Goal: Task Accomplishment & Management: Use online tool/utility

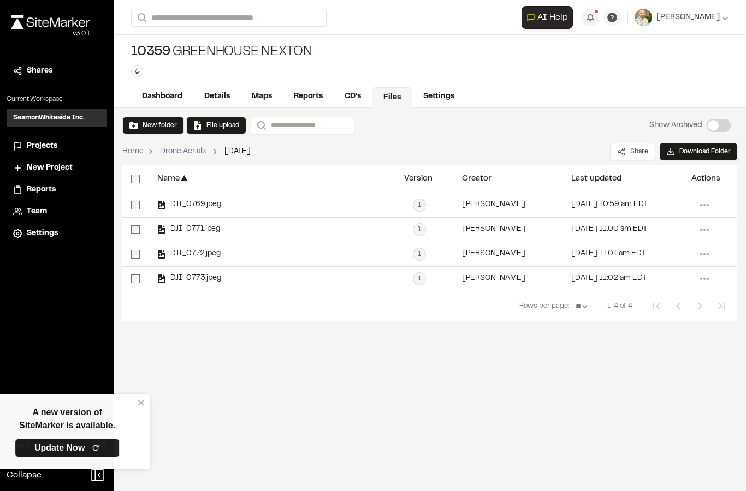
scroll to position [44, 0]
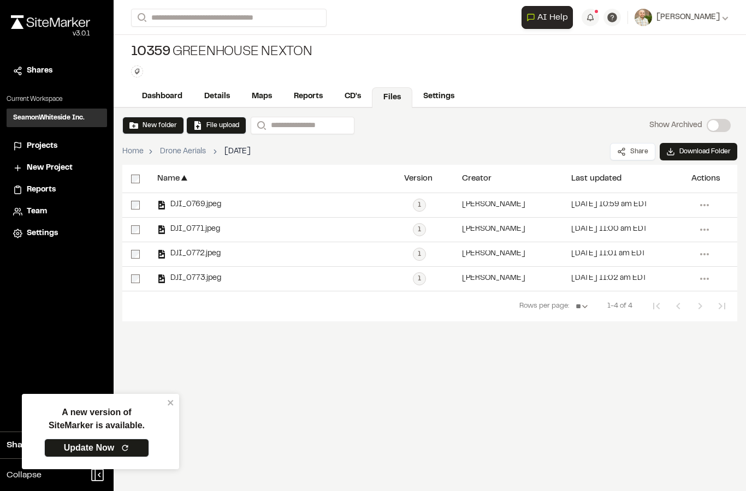
click at [232, 44] on div "10359 Greenhouse Nexton" at bounding box center [221, 52] width 181 height 17
click at [43, 65] on span "Shares" at bounding box center [40, 71] width 26 height 12
click at [226, 4] on div "**********" at bounding box center [429, 17] width 597 height 35
click at [240, 17] on input "Search" at bounding box center [228, 18] width 195 height 18
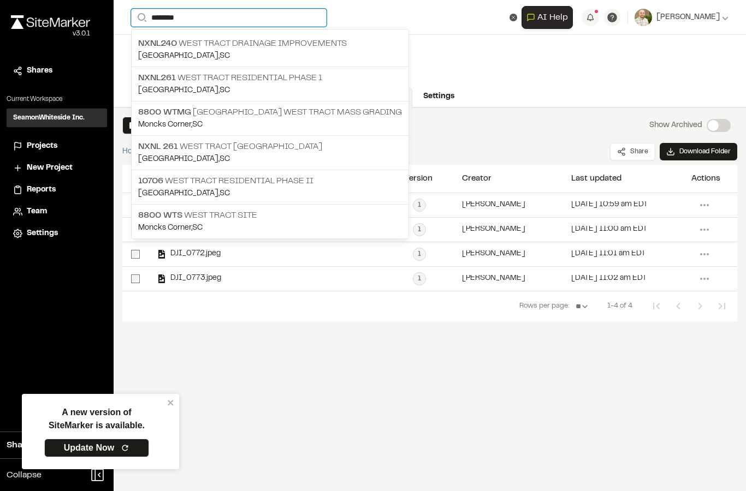
type input "********"
click at [319, 182] on p "10706 West Tract Residential Phase II" at bounding box center [270, 181] width 264 height 13
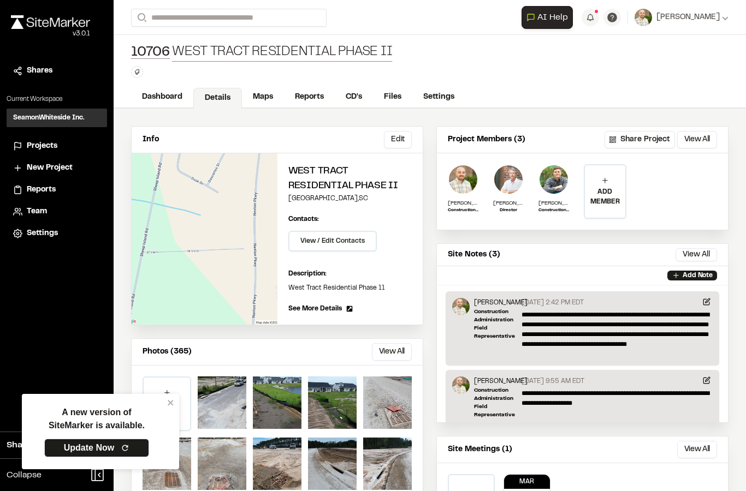
click at [268, 102] on link "Maps" at bounding box center [263, 97] width 42 height 21
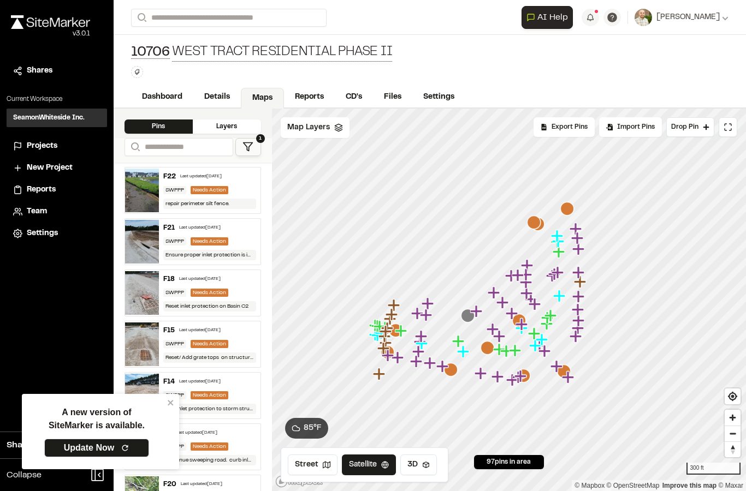
click at [568, 127] on span "Export Pins" at bounding box center [569, 127] width 36 height 10
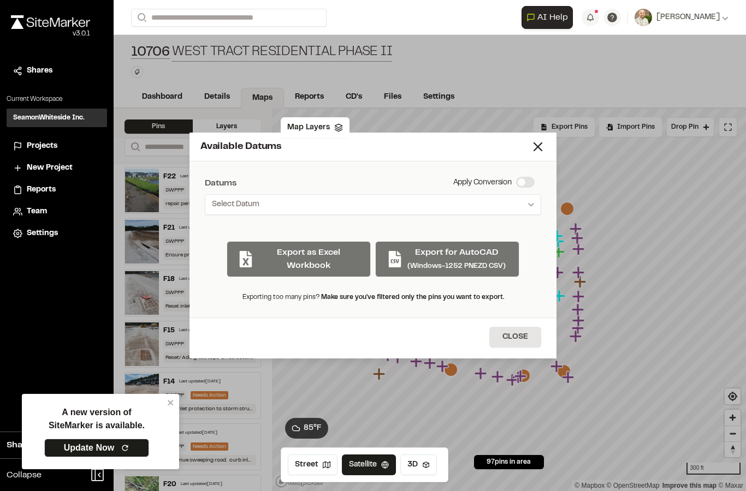
click at [540, 144] on line at bounding box center [538, 147] width 8 height 8
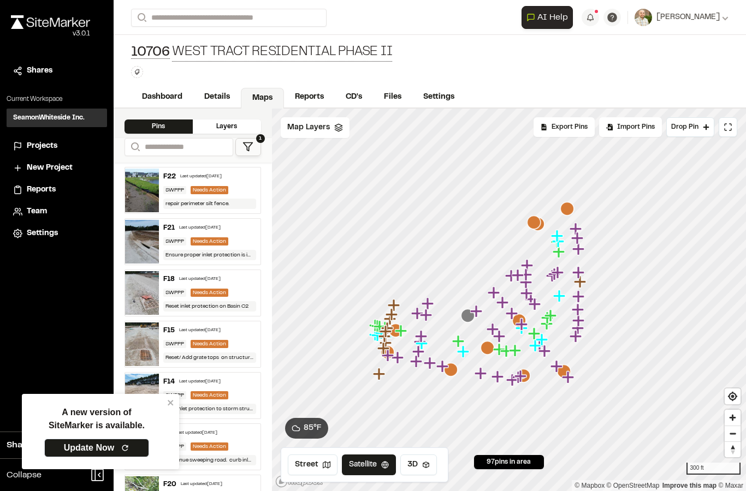
click at [631, 129] on span "Import Pins" at bounding box center [636, 127] width 38 height 10
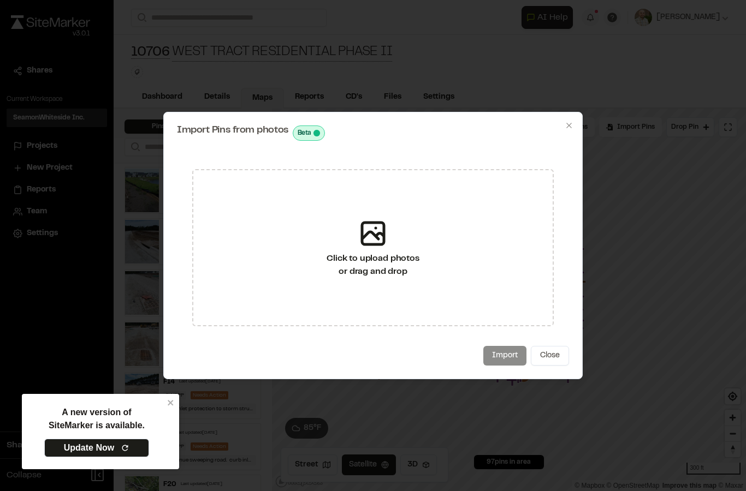
click at [435, 233] on div "Click to upload photos or drag and drop" at bounding box center [372, 247] width 361 height 157
click at [415, 277] on div "Click to upload photos or drag and drop" at bounding box center [372, 265] width 92 height 26
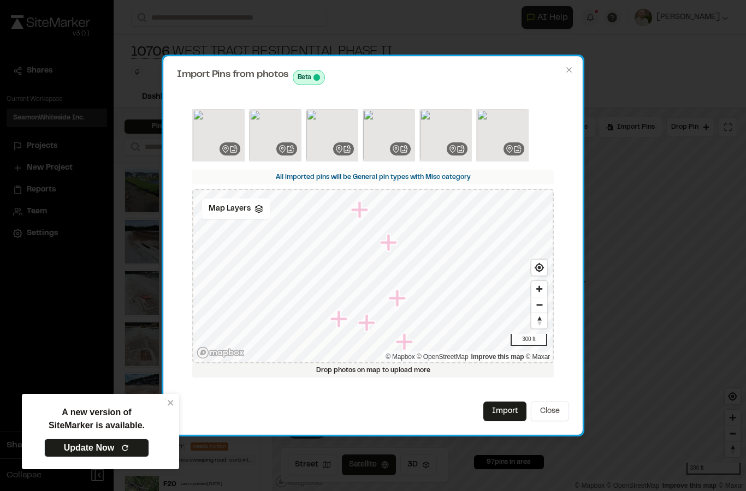
click at [507, 414] on button "Import" at bounding box center [504, 412] width 43 height 20
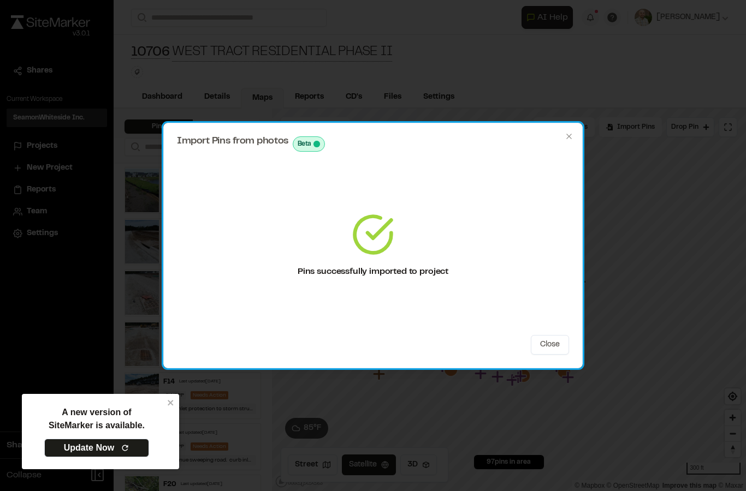
click at [564, 142] on div "Import Pins from photos Beta" at bounding box center [373, 143] width 392 height 15
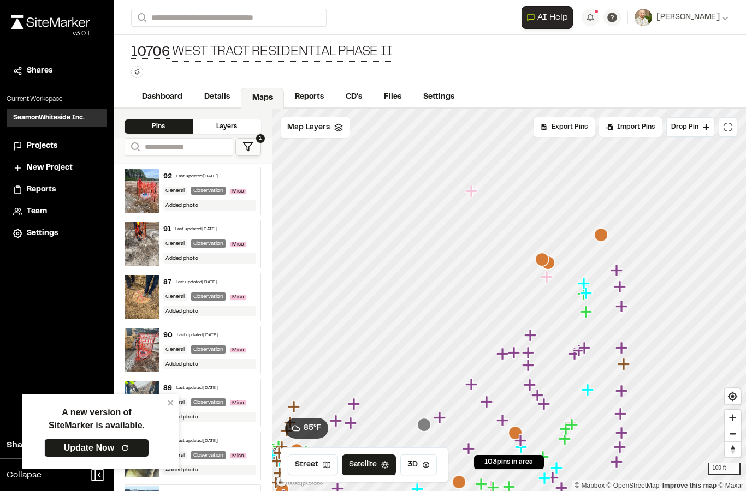
click at [468, 190] on icon "Map marker" at bounding box center [470, 191] width 12 height 12
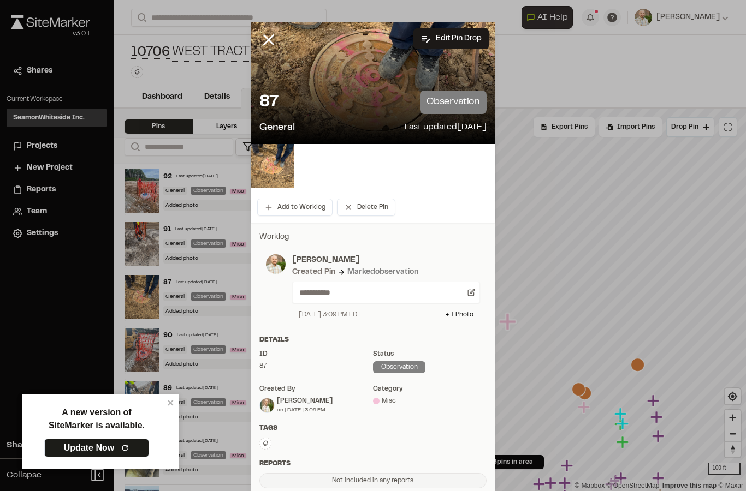
click at [274, 41] on icon at bounding box center [268, 40] width 19 height 19
